Goal: Navigation & Orientation: Find specific page/section

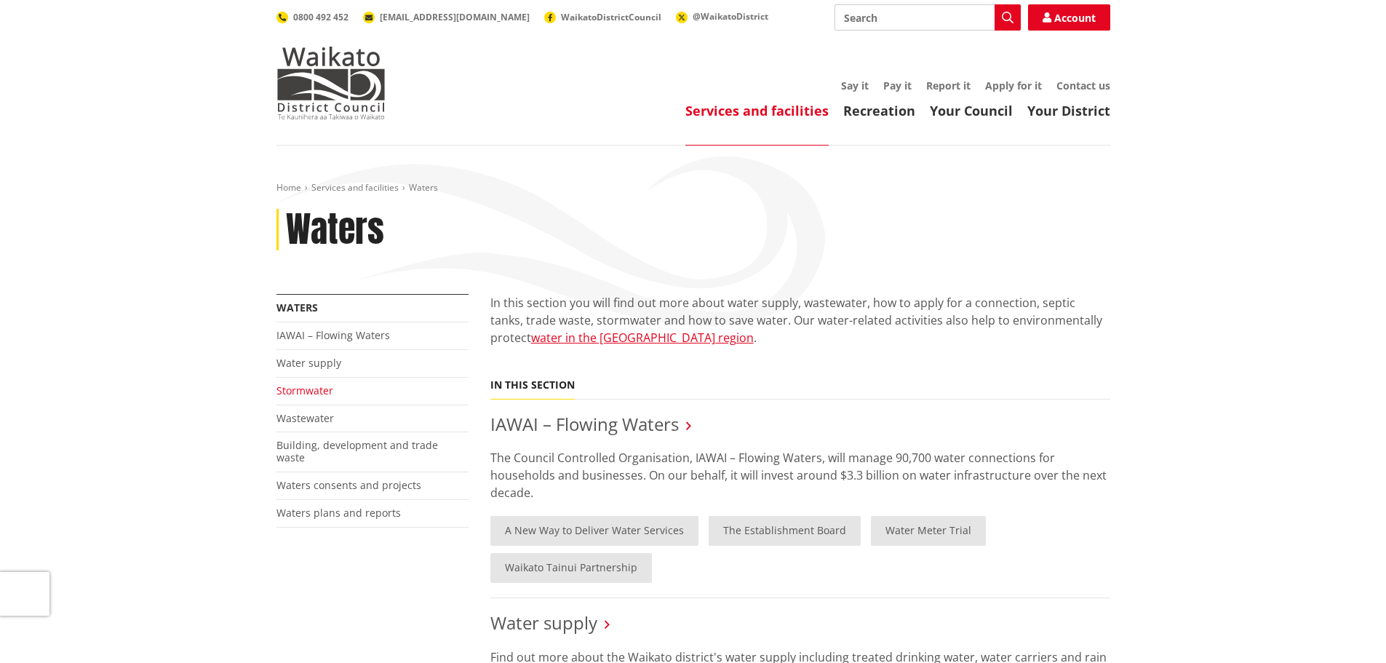
click at [302, 390] on link "Stormwater" at bounding box center [304, 390] width 57 height 14
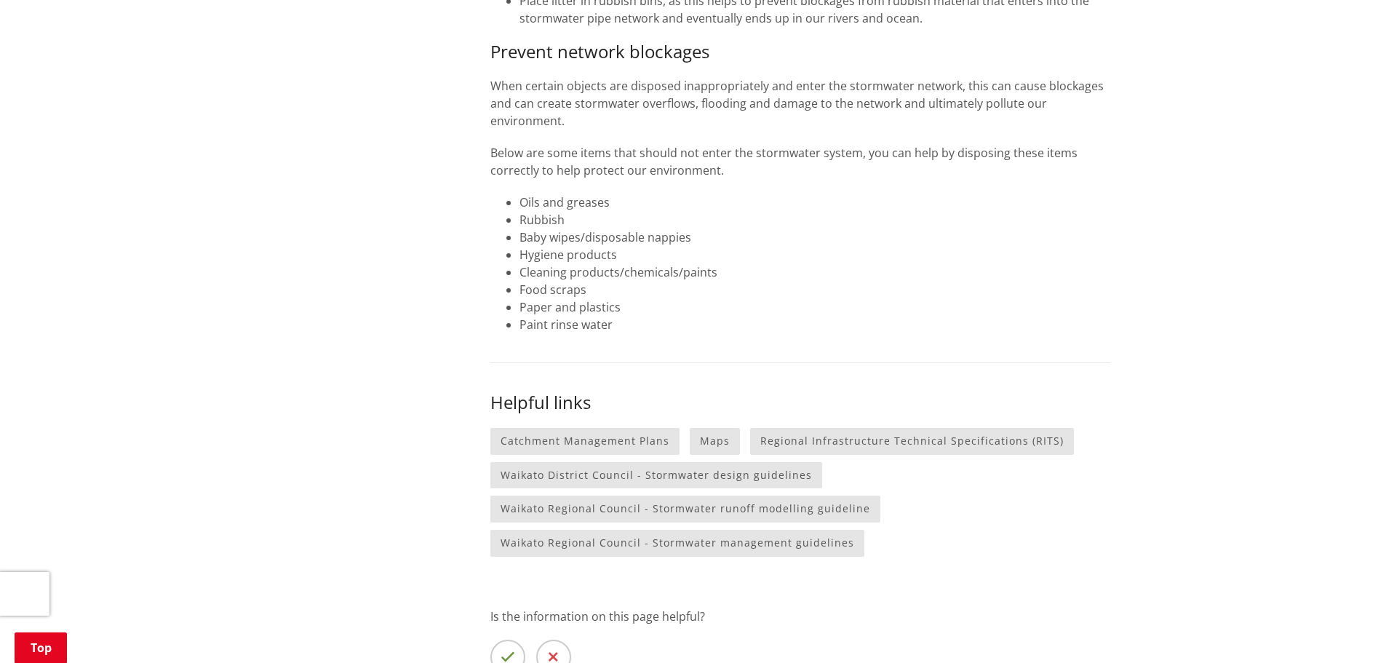
scroll to position [1018, 0]
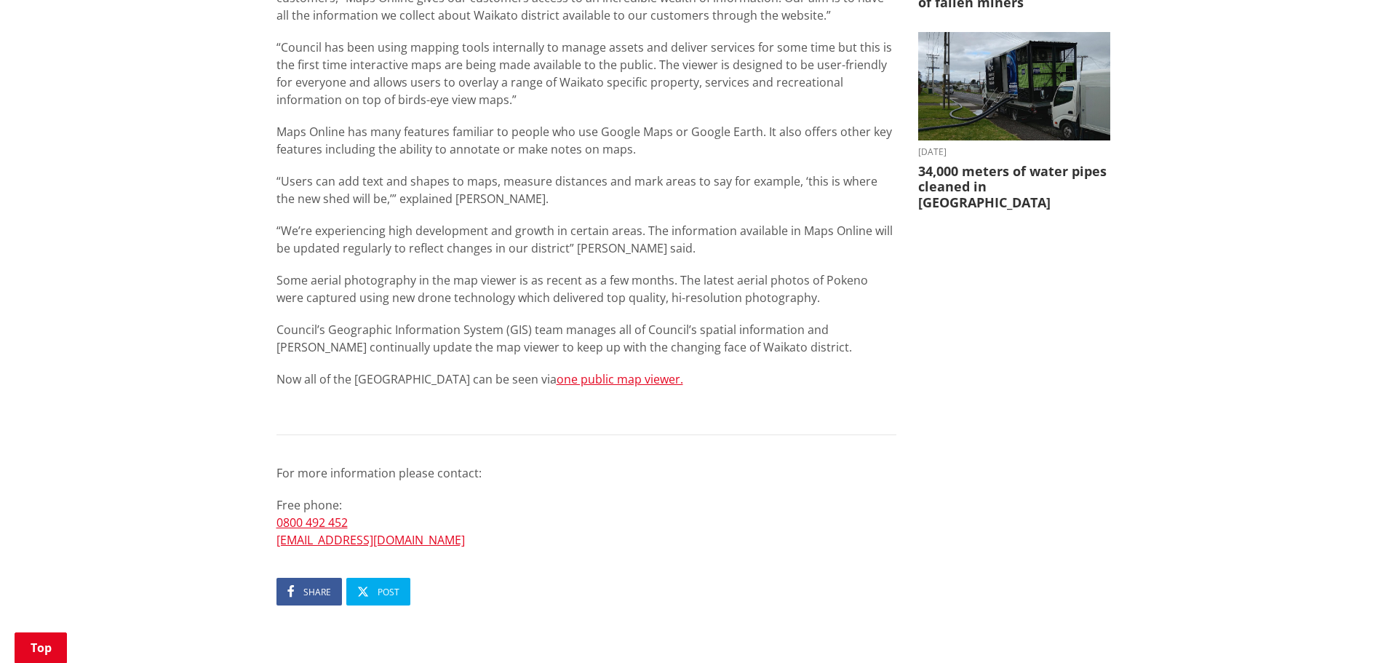
scroll to position [727, 0]
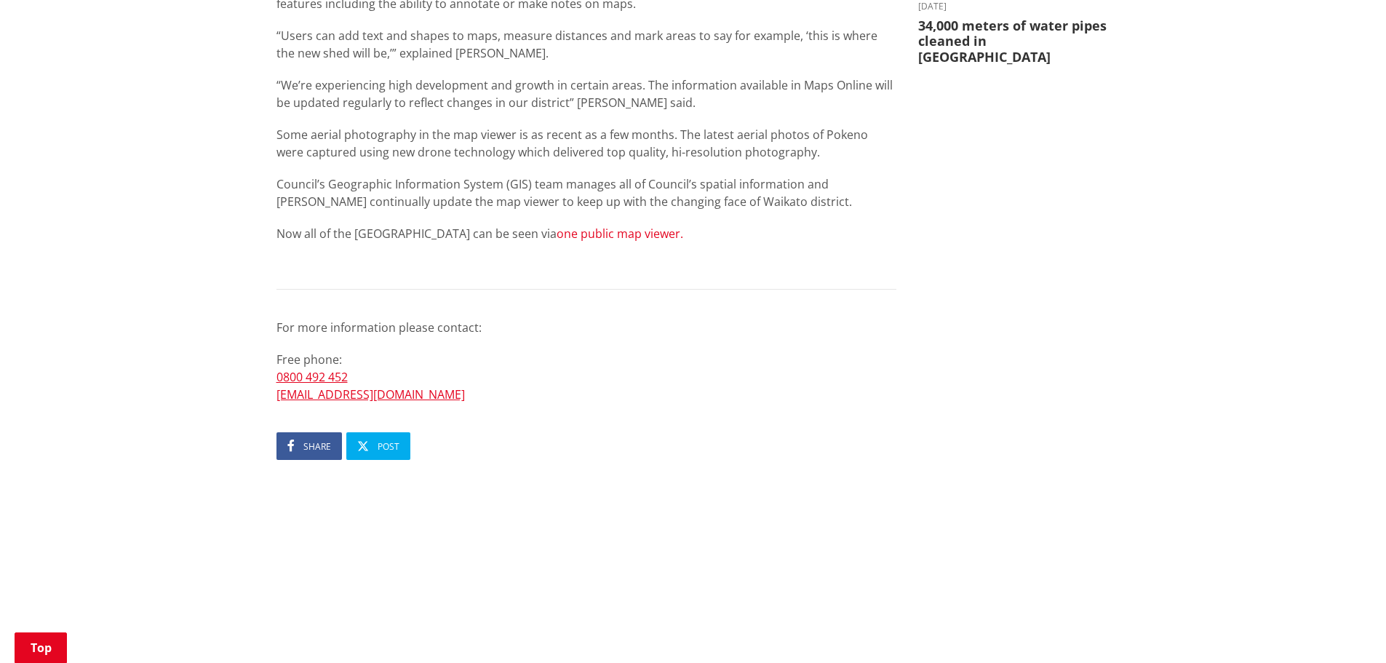
click at [613, 236] on link "one public map viewer." at bounding box center [619, 233] width 127 height 16
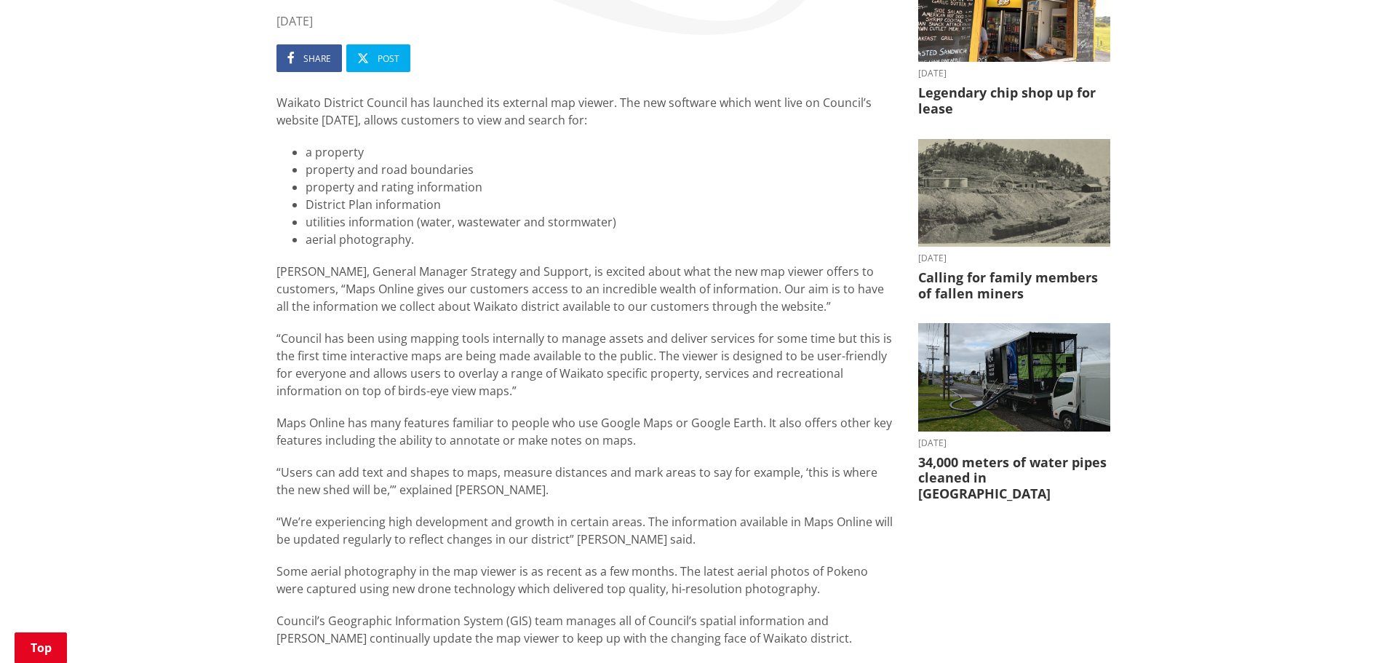
scroll to position [0, 0]
